Goal: Use online tool/utility: Utilize a website feature to perform a specific function

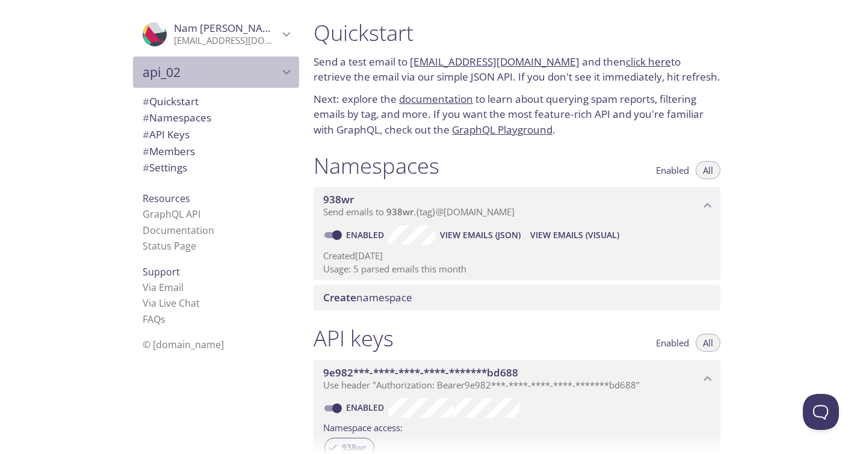
click at [211, 77] on span "api_02" at bounding box center [211, 72] width 136 height 17
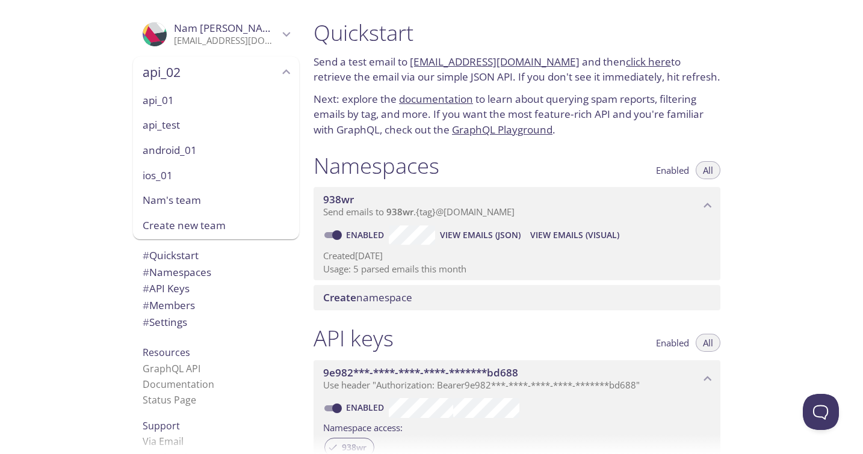
click at [193, 98] on span "api_01" at bounding box center [216, 101] width 147 height 16
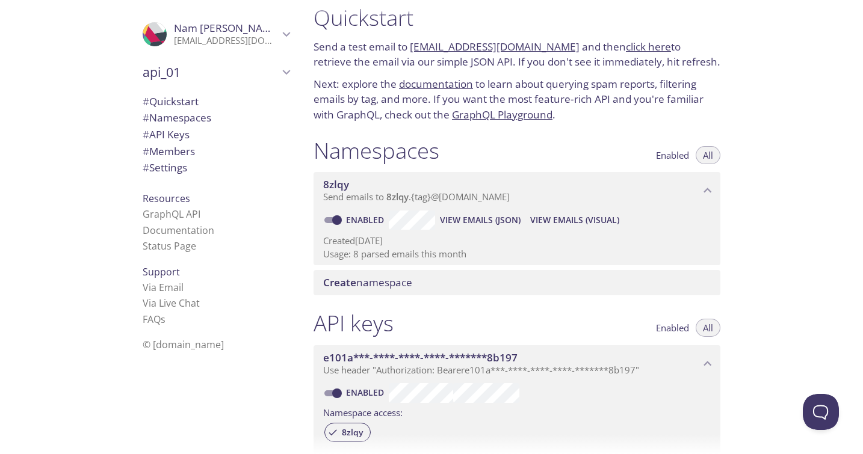
scroll to position [19, 0]
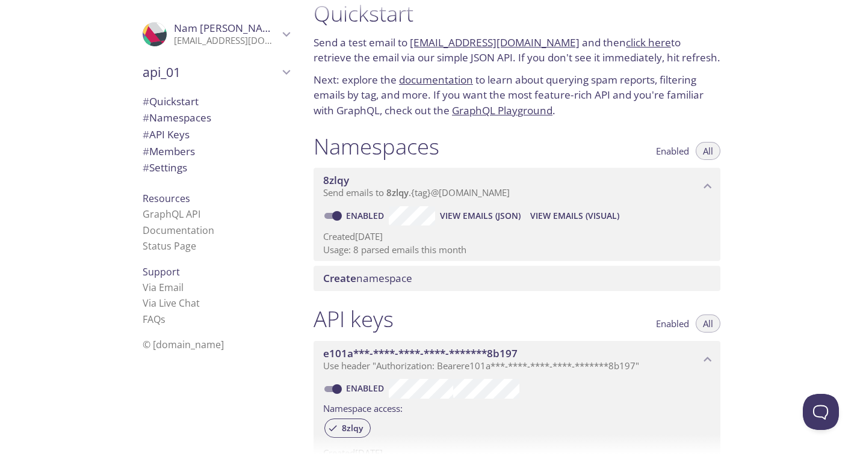
click at [189, 61] on div "api_01" at bounding box center [216, 72] width 166 height 31
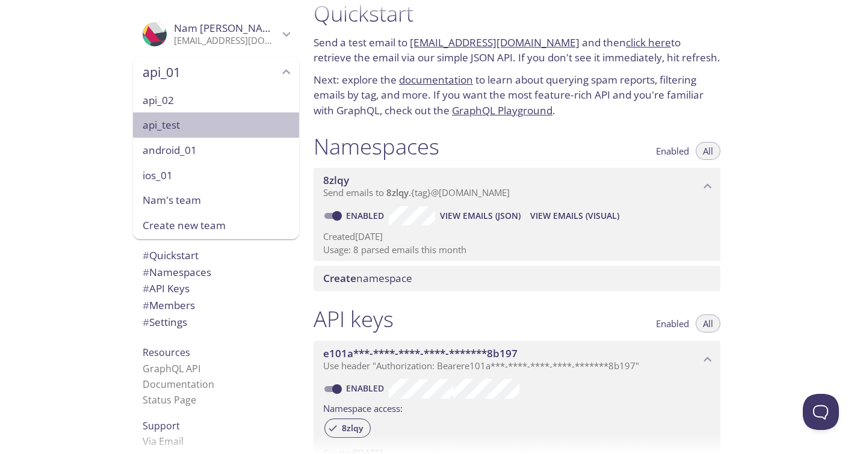
click at [177, 124] on span "api_test" at bounding box center [216, 125] width 147 height 16
type input "api_test"
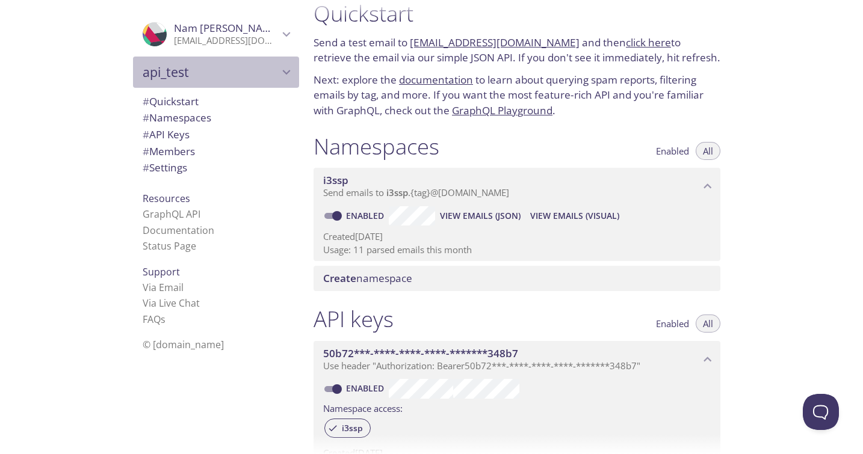
click at [195, 69] on span "api_test" at bounding box center [211, 72] width 136 height 17
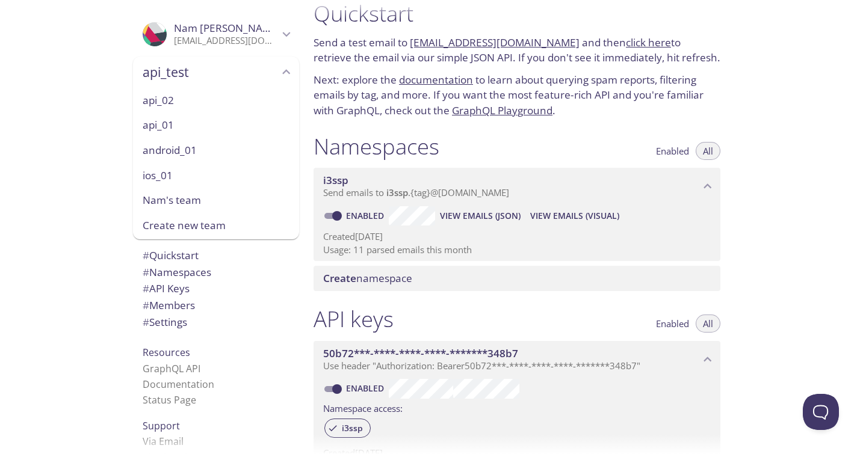
click at [339, 35] on p "Send a test email to [EMAIL_ADDRESS][DOMAIN_NAME] and then click here to retrie…" at bounding box center [516, 50] width 407 height 31
